Goal: Information Seeking & Learning: Learn about a topic

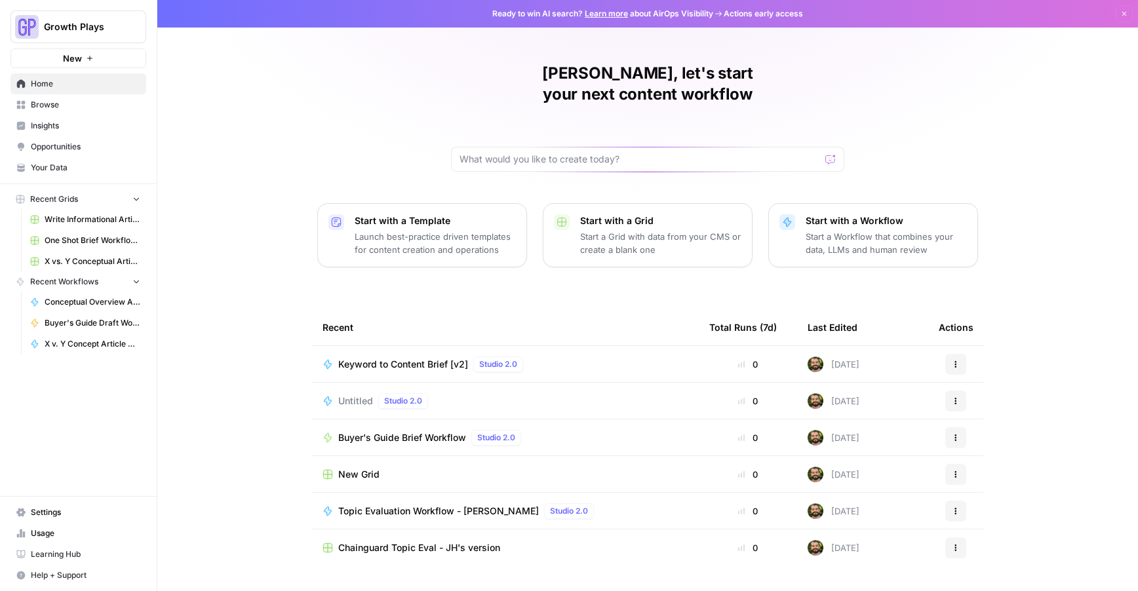
click at [46, 144] on span "Opportunities" at bounding box center [85, 147] width 109 height 12
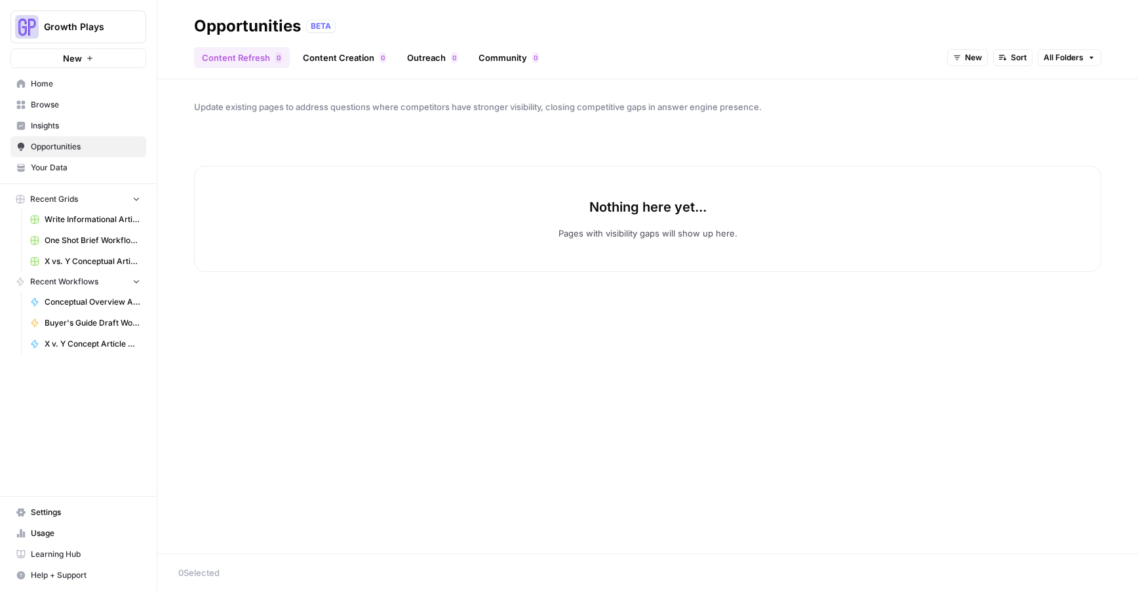
click at [39, 124] on span "Insights" at bounding box center [85, 126] width 109 height 12
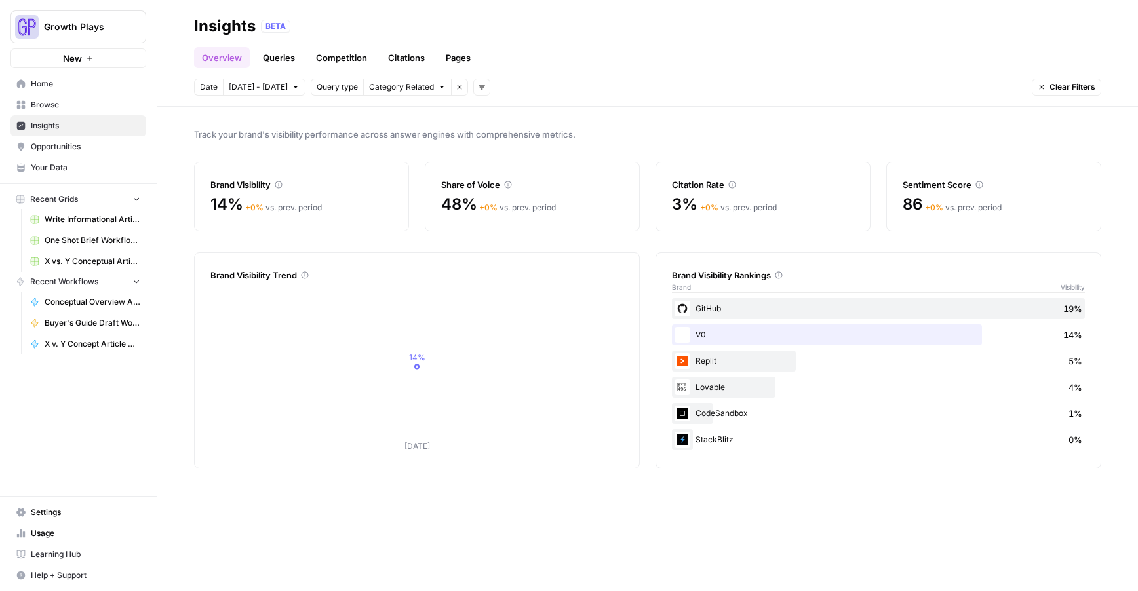
click at [266, 54] on link "Queries" at bounding box center [279, 57] width 48 height 21
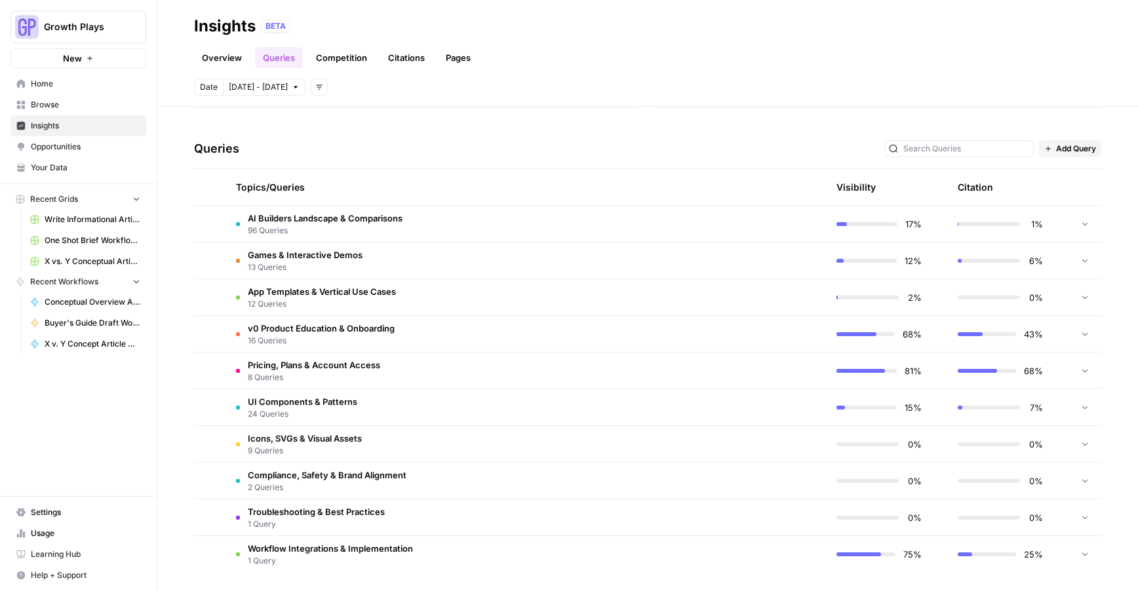
scroll to position [244, 0]
click at [345, 225] on span "96 Queries" at bounding box center [325, 231] width 155 height 12
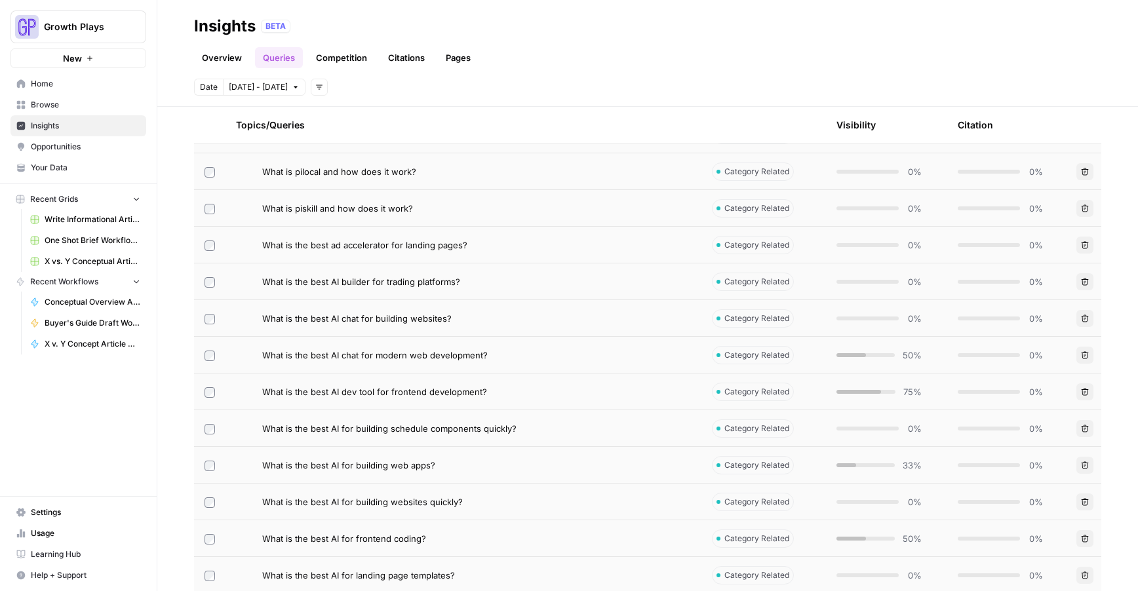
scroll to position [454, 0]
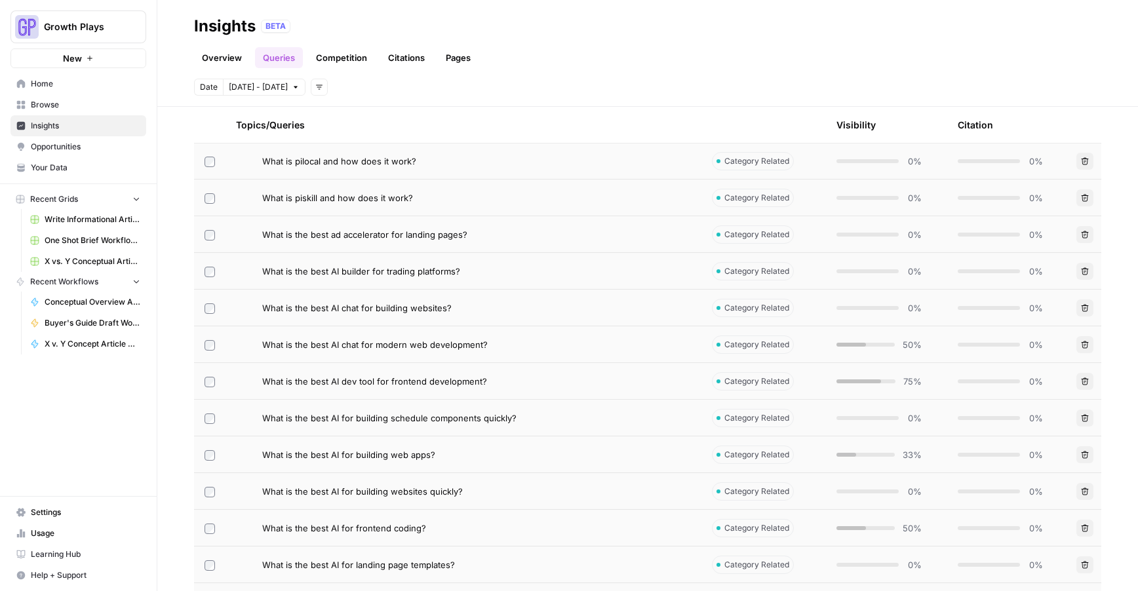
click at [369, 378] on span "What is the best AI dev tool for frontend development?" at bounding box center [374, 381] width 225 height 13
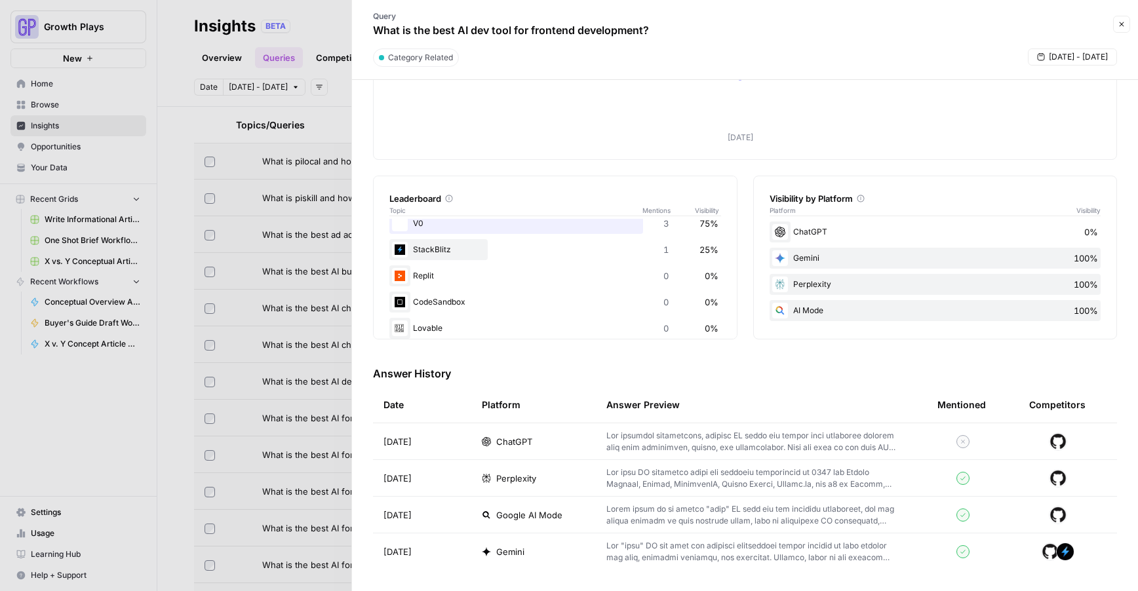
scroll to position [50, 0]
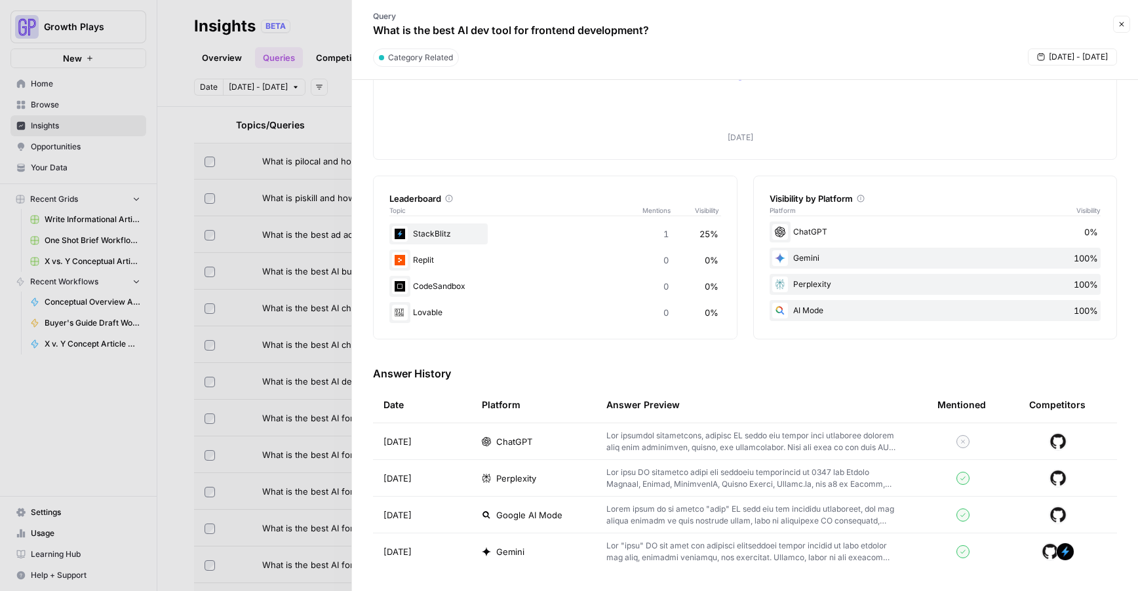
click at [711, 484] on p at bounding box center [750, 479] width 289 height 24
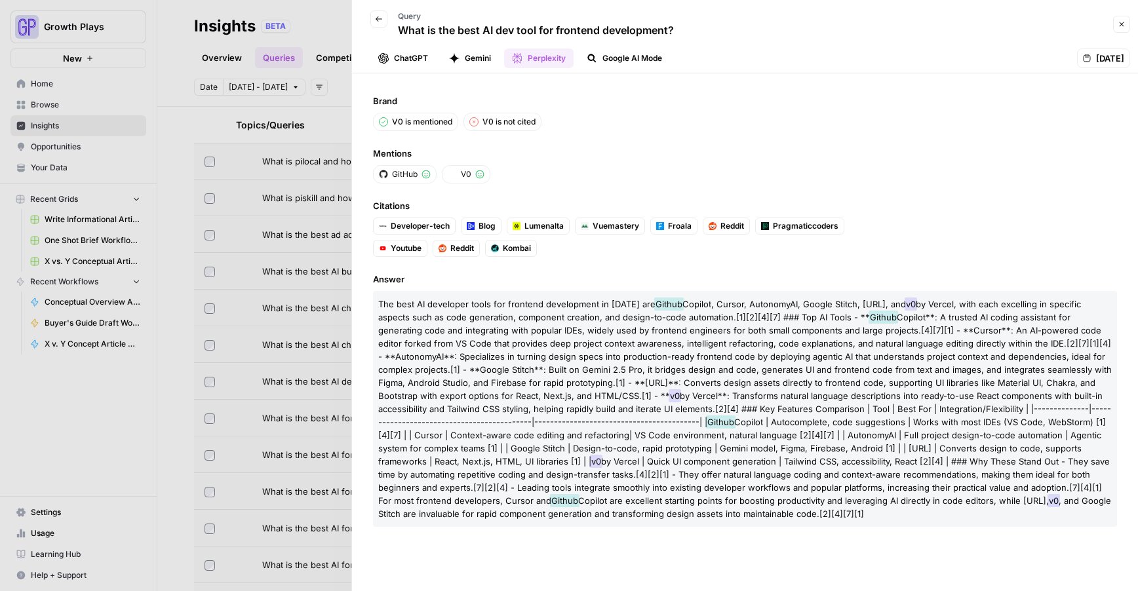
click at [376, 20] on icon "button" at bounding box center [379, 19] width 8 height 8
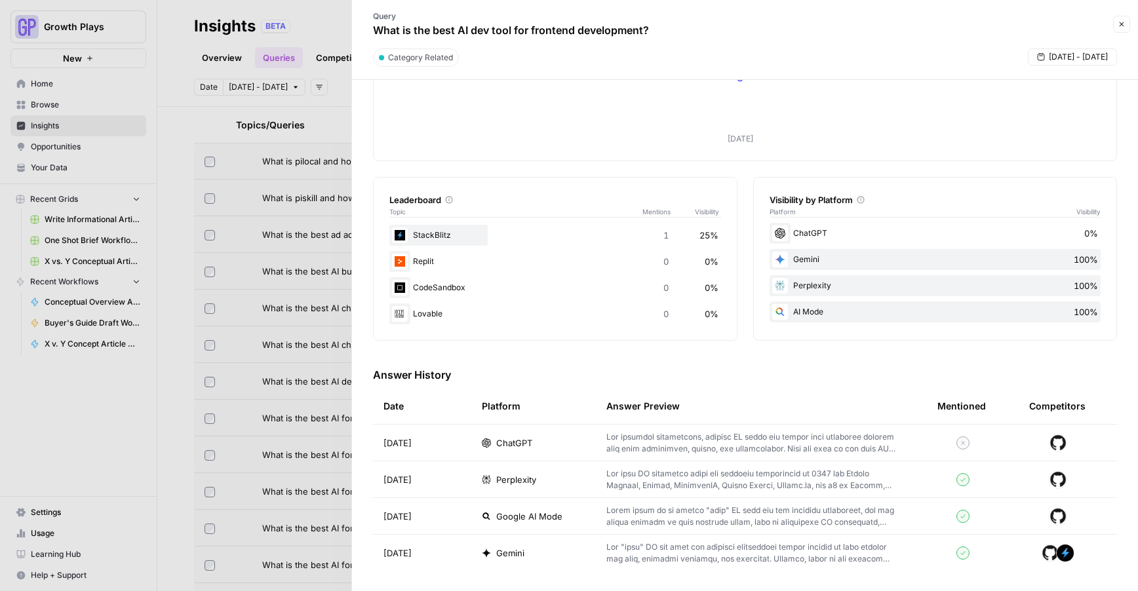
scroll to position [118, 0]
click at [528, 525] on td "Google AI Mode" at bounding box center [533, 515] width 125 height 36
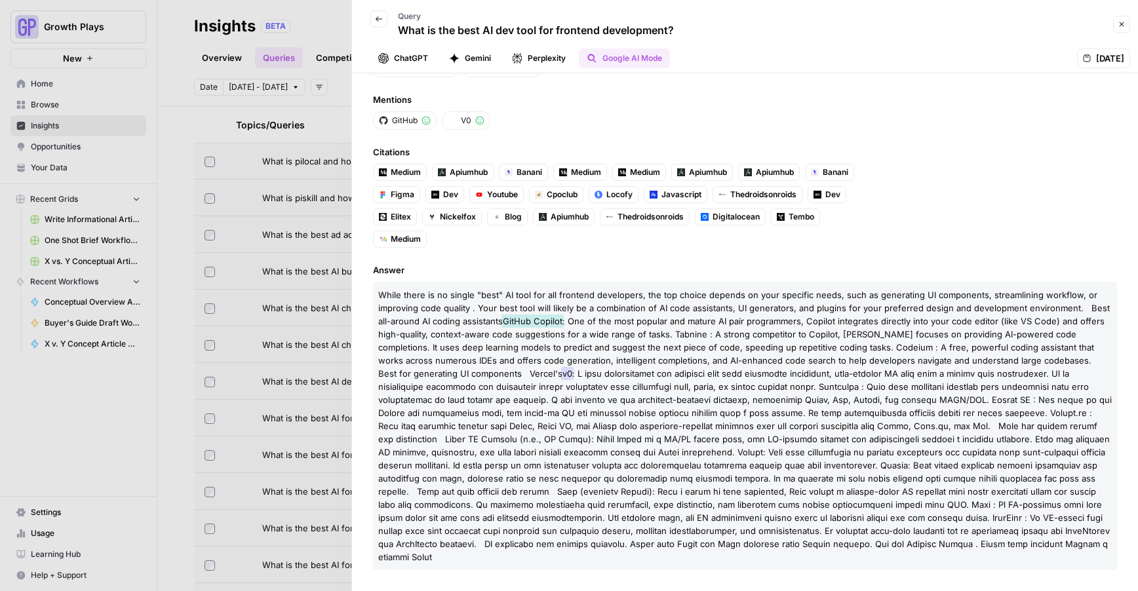
scroll to position [41, 0]
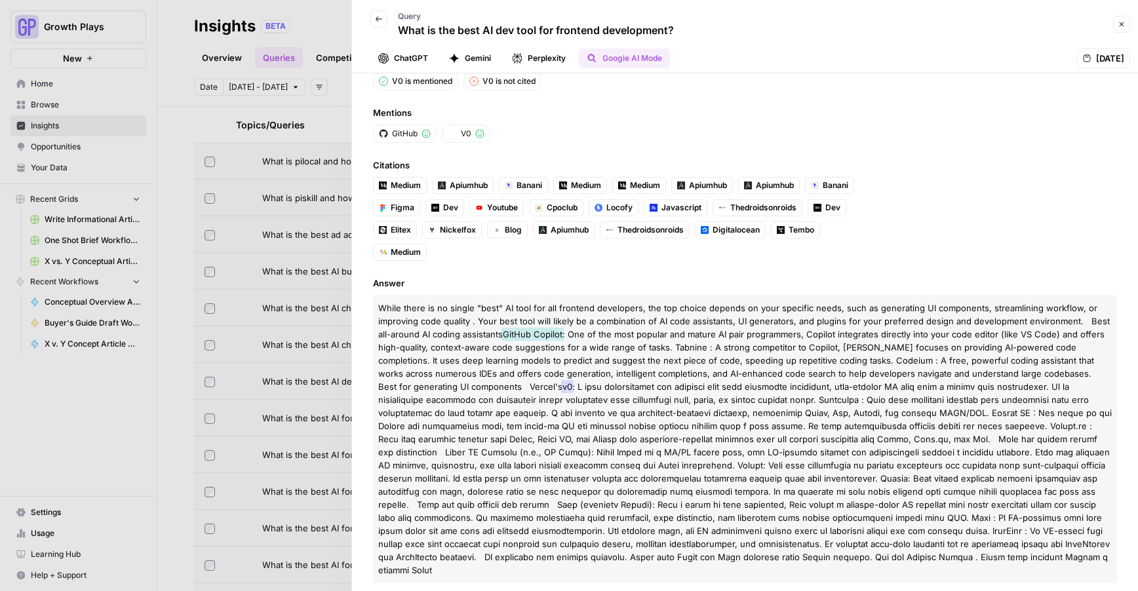
click at [328, 24] on div at bounding box center [569, 295] width 1138 height 591
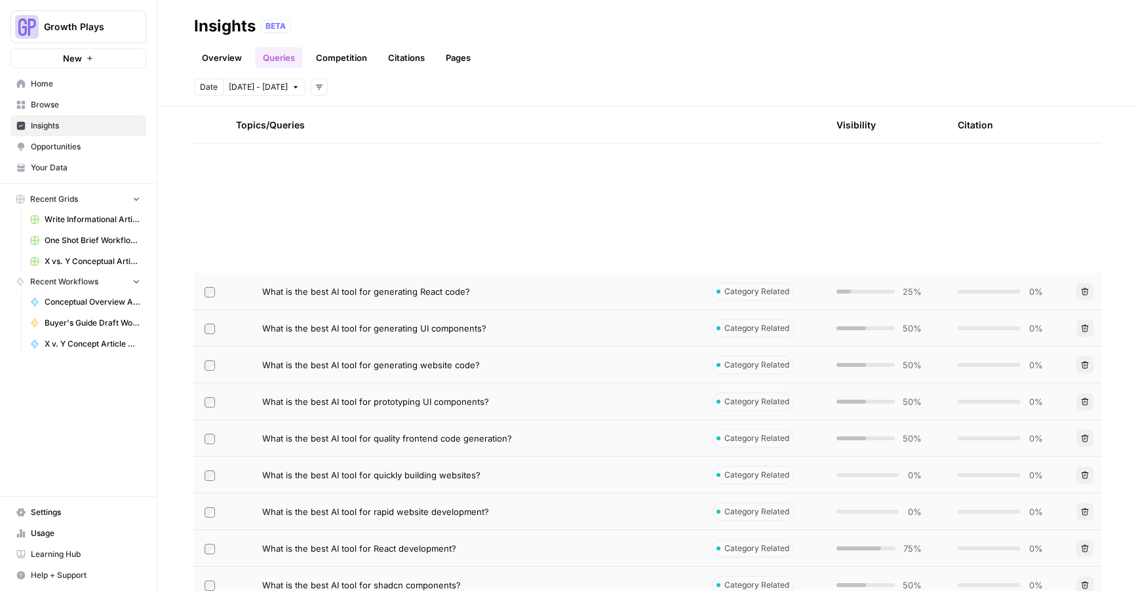
scroll to position [1453, 0]
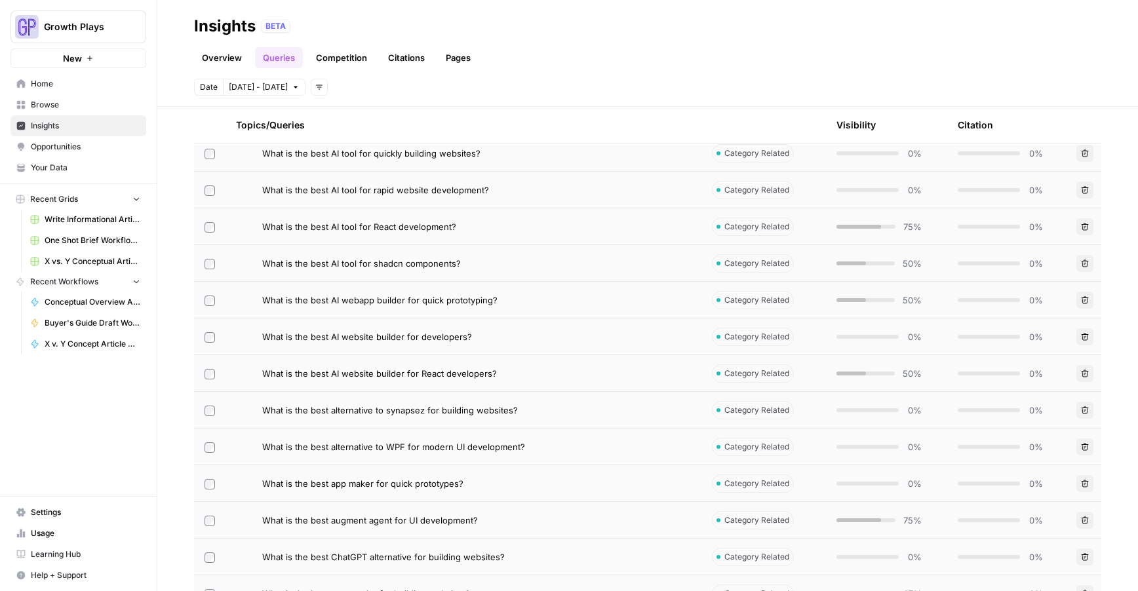
click at [347, 55] on link "Competition" at bounding box center [341, 57] width 67 height 21
